Goal: Check status

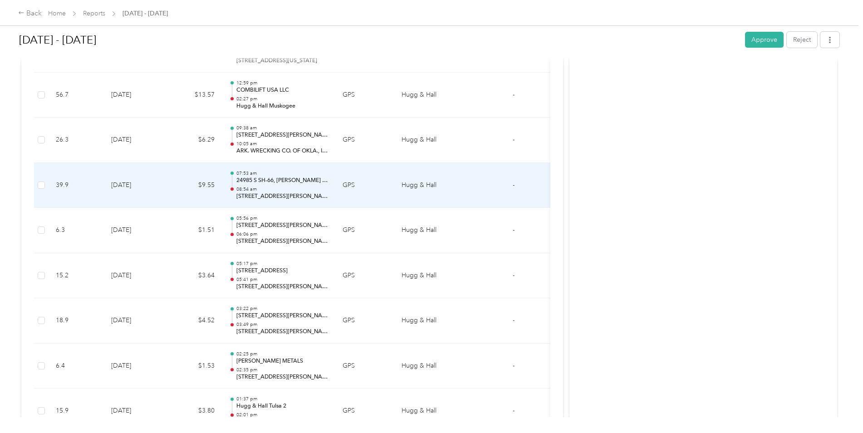
scroll to position [943, 0]
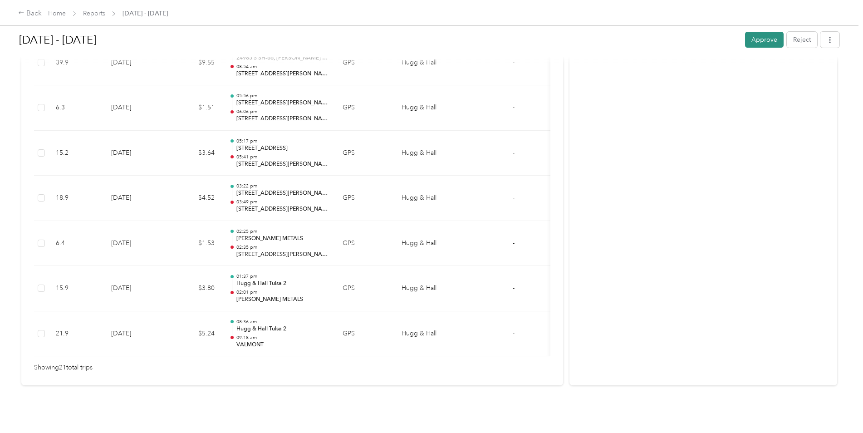
click at [762, 38] on button "Approve" at bounding box center [764, 40] width 39 height 16
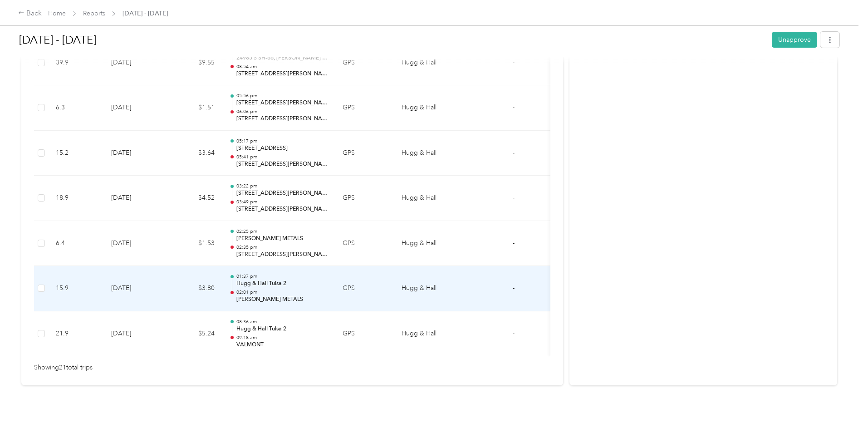
drag, startPoint x: 84, startPoint y: 292, endPoint x: 11, endPoint y: 299, distance: 73.3
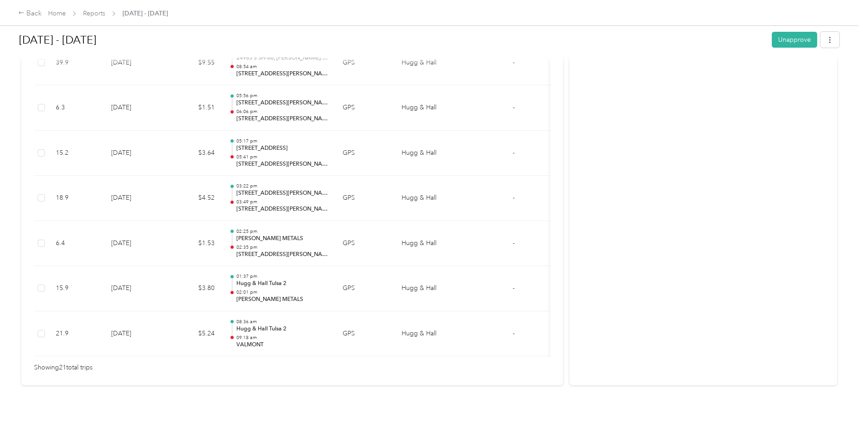
click at [144, 409] on div "[DATE] - [DATE] Unapprove Needs Approval Needs approval from [PERSON_NAME] View…" at bounding box center [429, 208] width 859 height 417
